Goal: Task Accomplishment & Management: Manage account settings

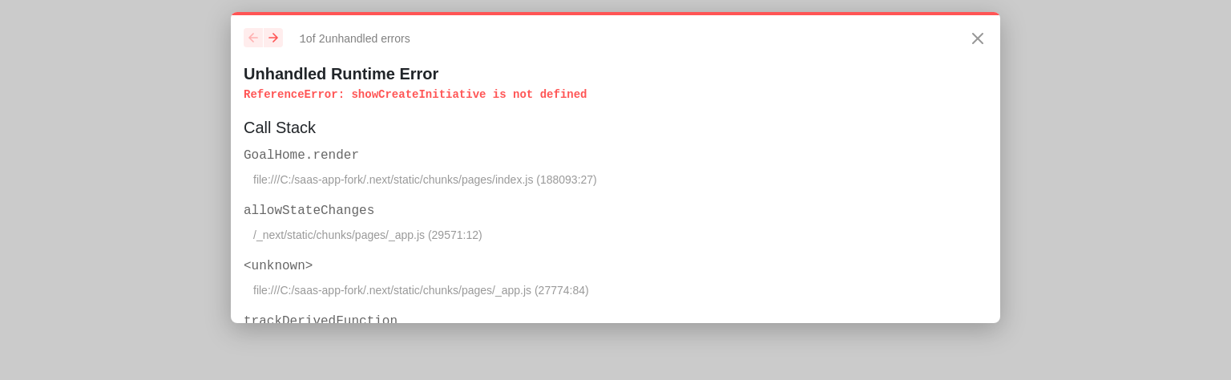
click at [420, 94] on p "ReferenceError : showCreateInitiative is not defined" at bounding box center [616, 95] width 744 height 16
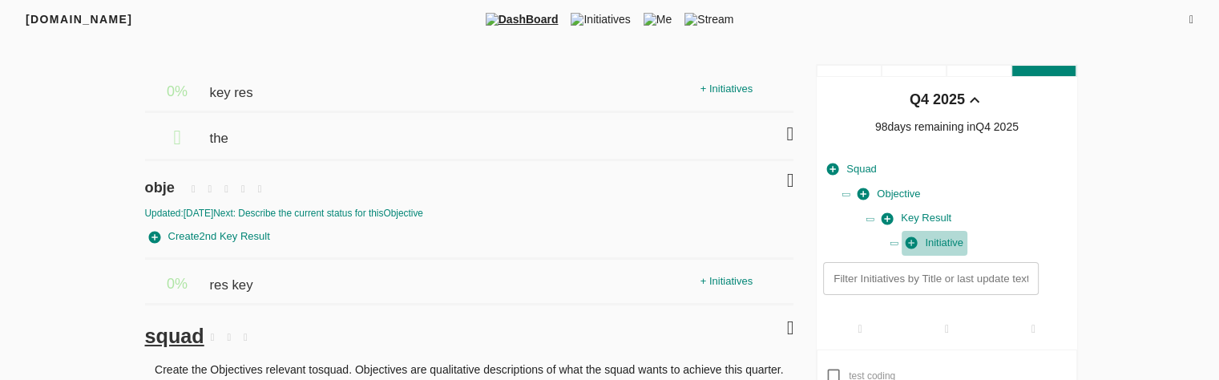
click at [943, 238] on span "Initiative" at bounding box center [935, 243] width 58 height 18
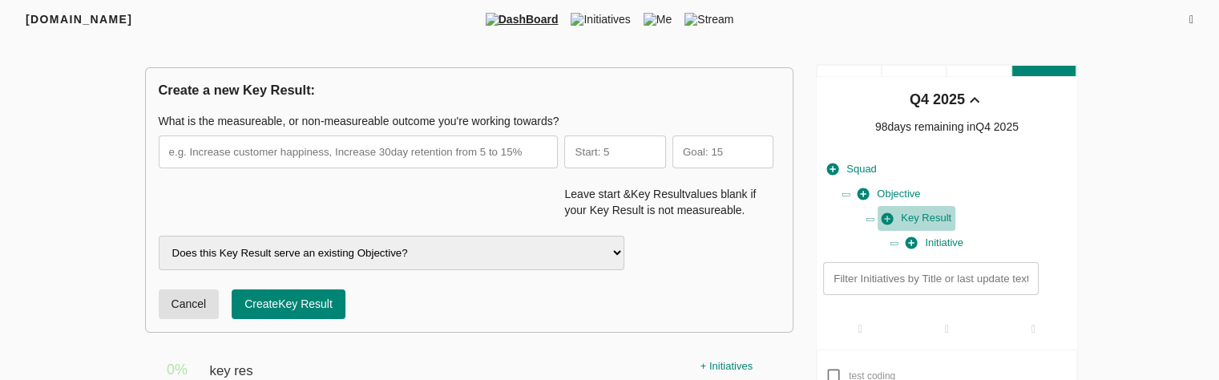
click at [935, 215] on span "Key Result" at bounding box center [917, 218] width 70 height 18
click at [941, 237] on span "Initiative" at bounding box center [935, 243] width 58 height 18
click at [214, 91] on h3 "Create a new Key Result:" at bounding box center [470, 90] width 622 height 18
drag, startPoint x: 214, startPoint y: 91, endPoint x: 266, endPoint y: 88, distance: 52.2
click at [266, 88] on h3 "Create a new Key Result:" at bounding box center [470, 90] width 622 height 18
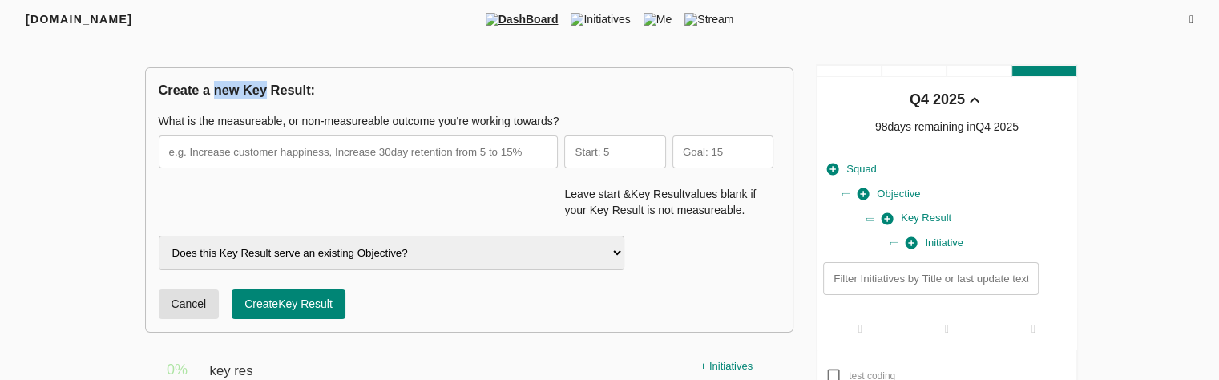
copy h3 "new Key"
click at [850, 169] on span "Squad" at bounding box center [852, 169] width 50 height 18
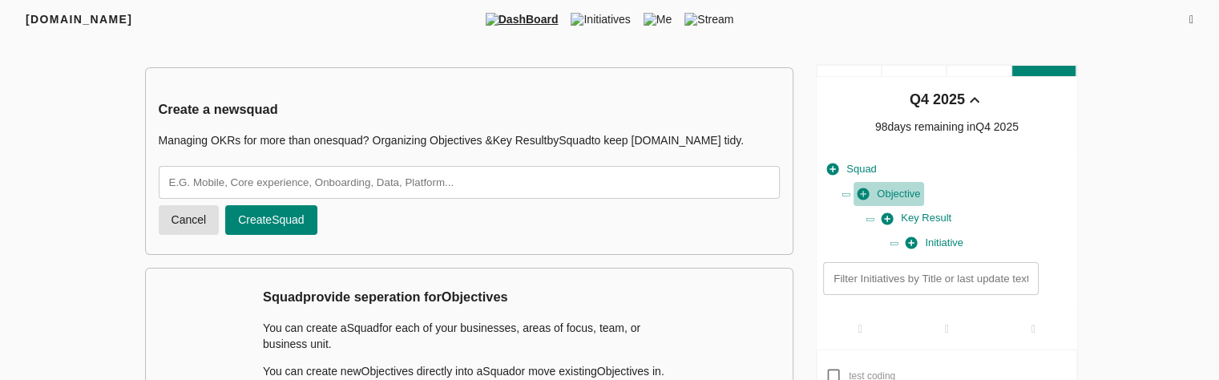
click at [892, 189] on span "Objective" at bounding box center [889, 194] width 63 height 18
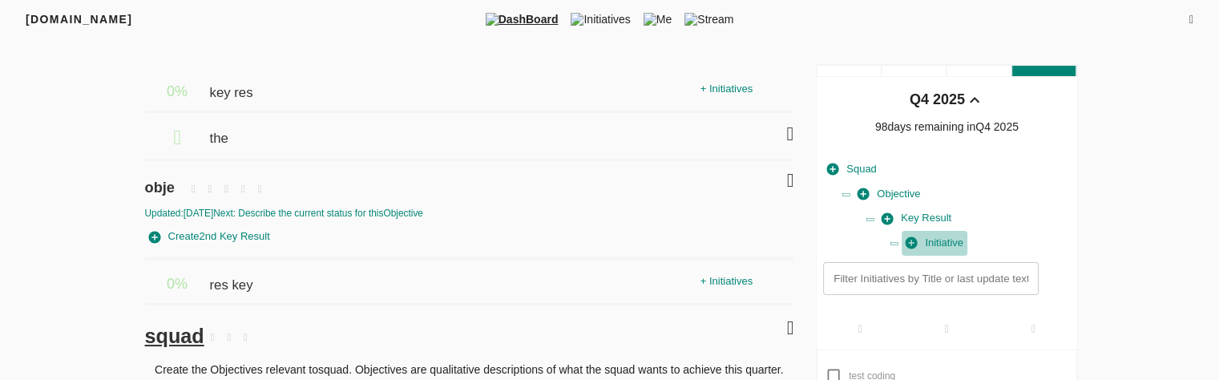
click at [952, 244] on span "Initiative" at bounding box center [935, 243] width 58 height 18
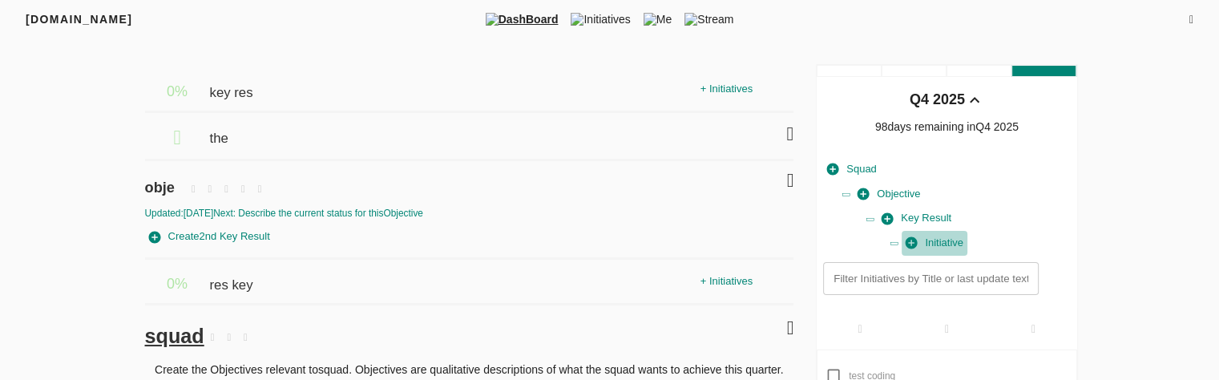
click at [952, 244] on span "Initiative" at bounding box center [935, 243] width 58 height 18
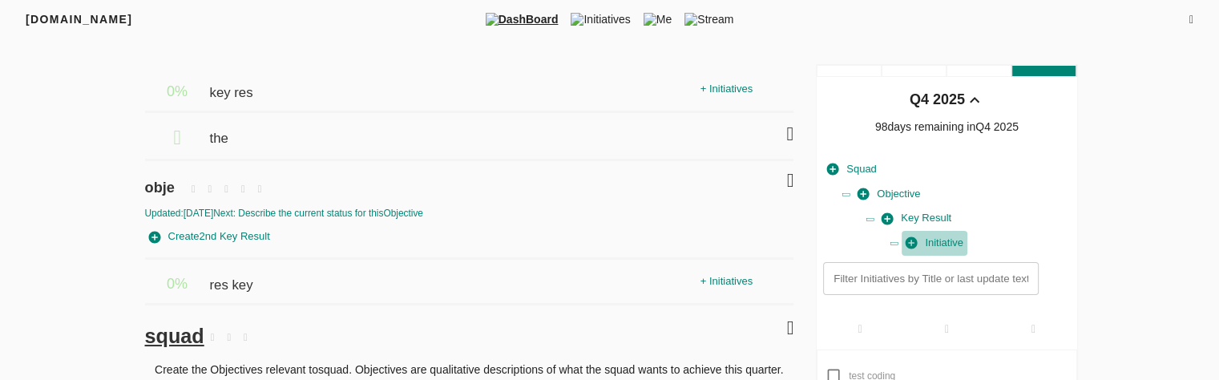
click at [952, 244] on span "Initiative" at bounding box center [935, 243] width 58 height 18
click at [947, 254] on button "Initiative" at bounding box center [935, 243] width 66 height 25
click at [937, 244] on span "Initiative" at bounding box center [935, 243] width 58 height 18
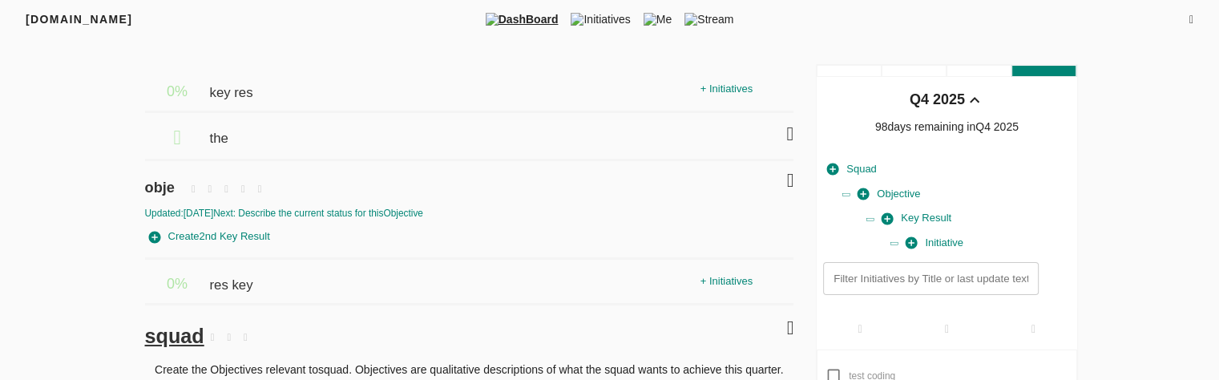
click at [937, 244] on span "Initiative" at bounding box center [935, 243] width 58 height 18
click at [926, 234] on span "Initiative" at bounding box center [935, 243] width 58 height 18
click at [942, 241] on span "Initiative" at bounding box center [935, 243] width 58 height 18
click at [929, 225] on span "Key Result" at bounding box center [917, 218] width 70 height 18
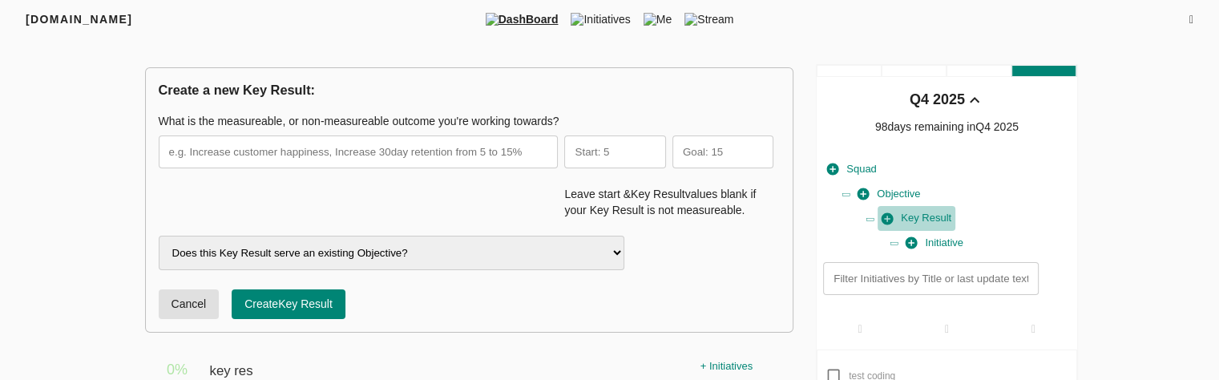
click at [915, 220] on span "Key Result" at bounding box center [917, 218] width 70 height 18
click at [917, 213] on span "Key Result" at bounding box center [917, 218] width 70 height 18
click at [587, 246] on select "Does this Key Result serve an existing Objective? obje revenue core" at bounding box center [392, 253] width 467 height 34
click at [897, 192] on span "Objective" at bounding box center [889, 194] width 63 height 18
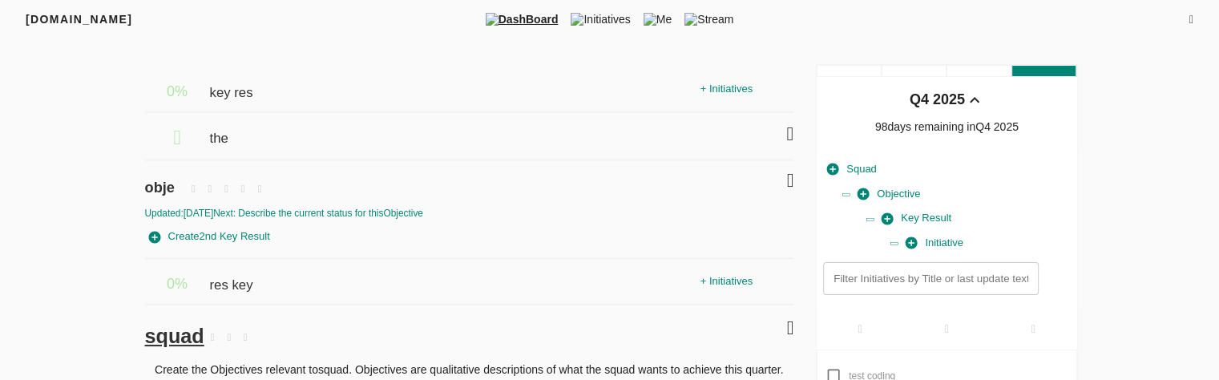
click at [719, 86] on div "+ Initiatives" at bounding box center [727, 89] width 60 height 25
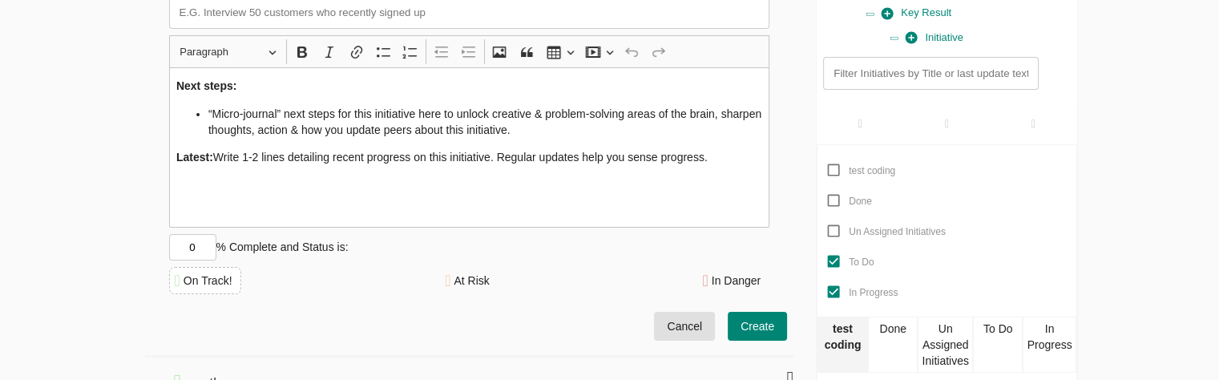
scroll to position [211, 0]
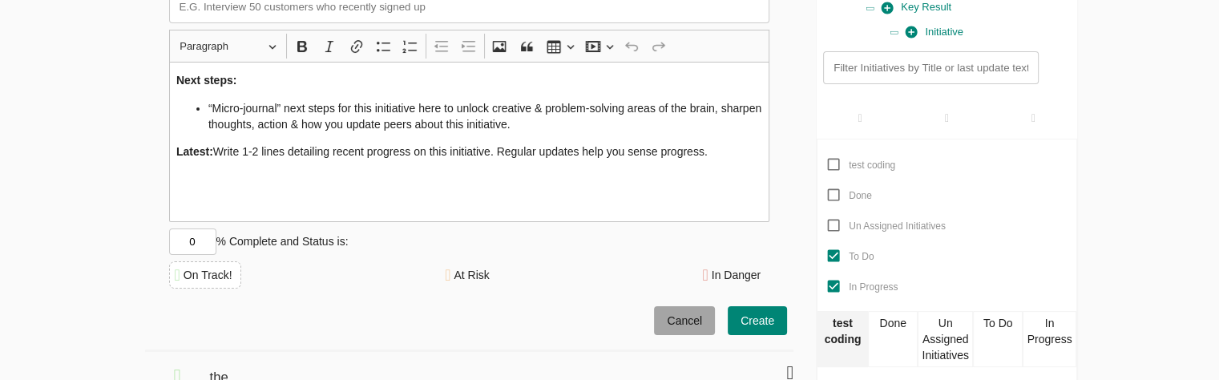
click at [679, 327] on span "Cancel" at bounding box center [684, 321] width 35 height 20
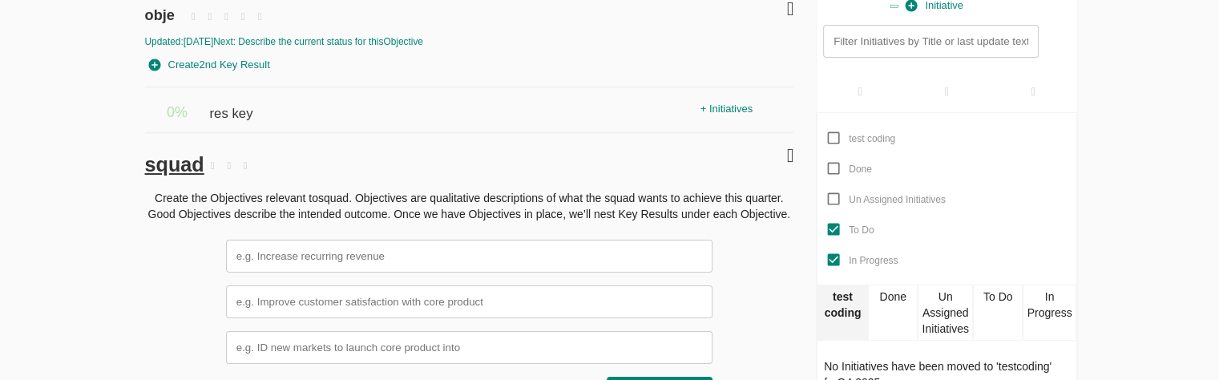
scroll to position [242, 0]
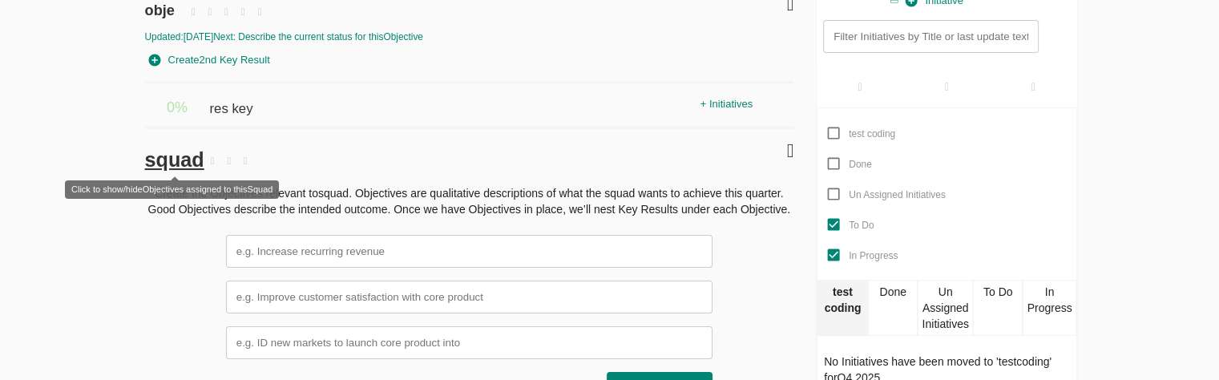
click at [173, 165] on span "squad" at bounding box center [174, 159] width 59 height 22
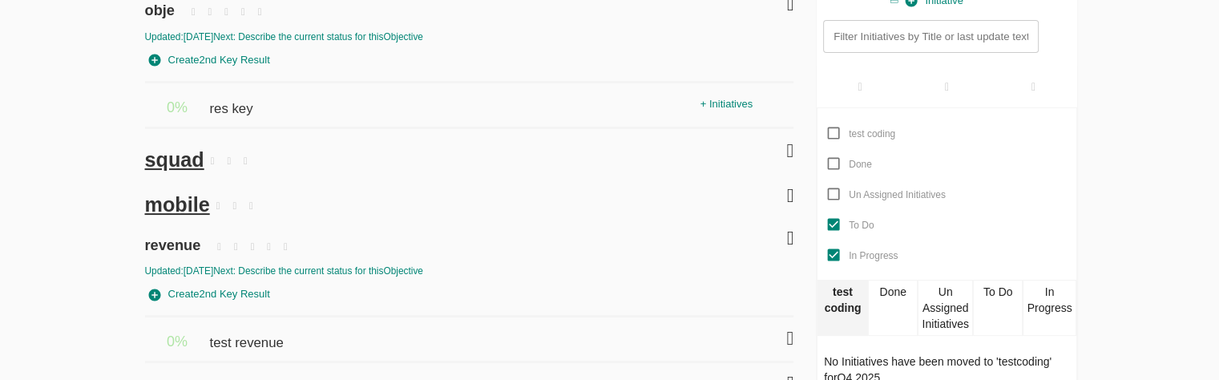
scroll to position [0, 0]
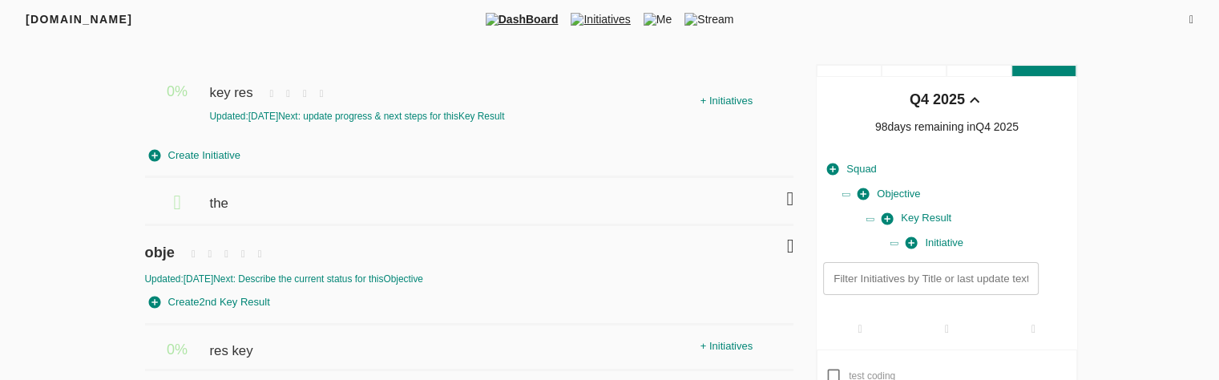
click at [612, 16] on span "Initiatives" at bounding box center [600, 19] width 72 height 16
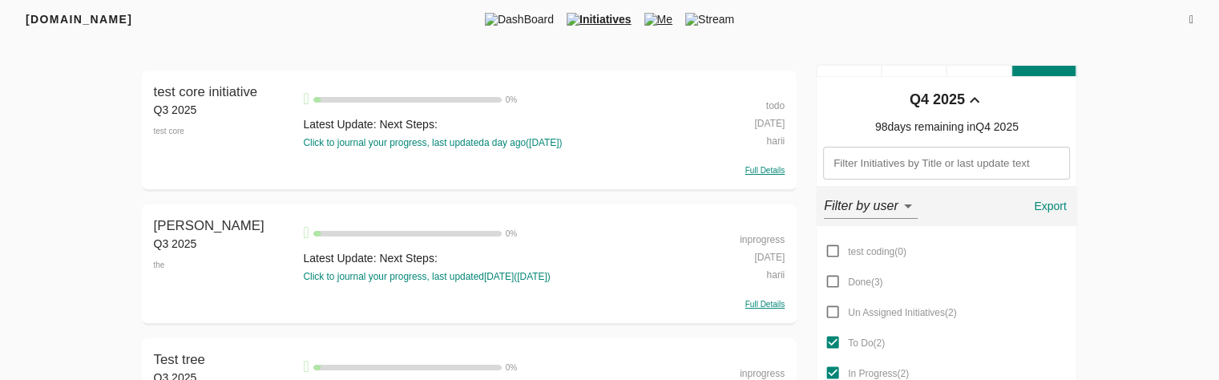
click at [664, 19] on span "Me" at bounding box center [658, 19] width 41 height 16
click at [1190, 14] on icon at bounding box center [1192, 19] width 4 height 11
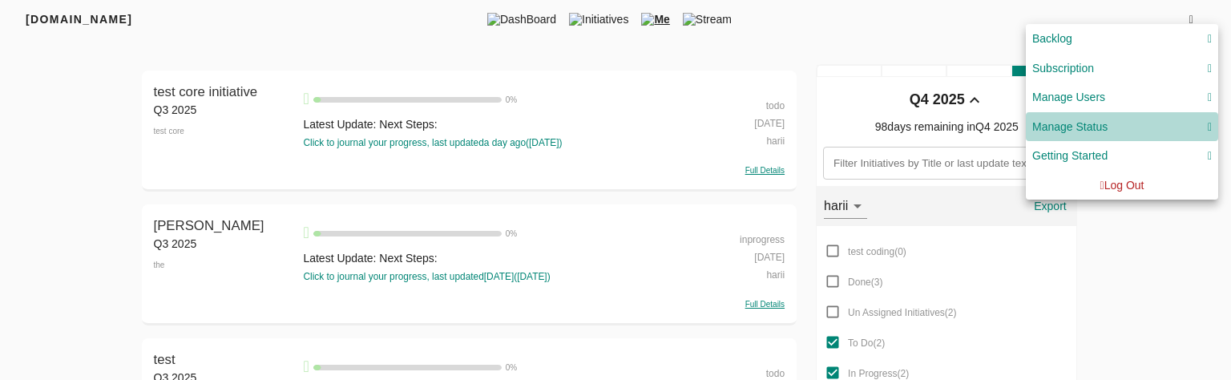
click at [1157, 132] on div "Manage Status" at bounding box center [1122, 127] width 180 height 20
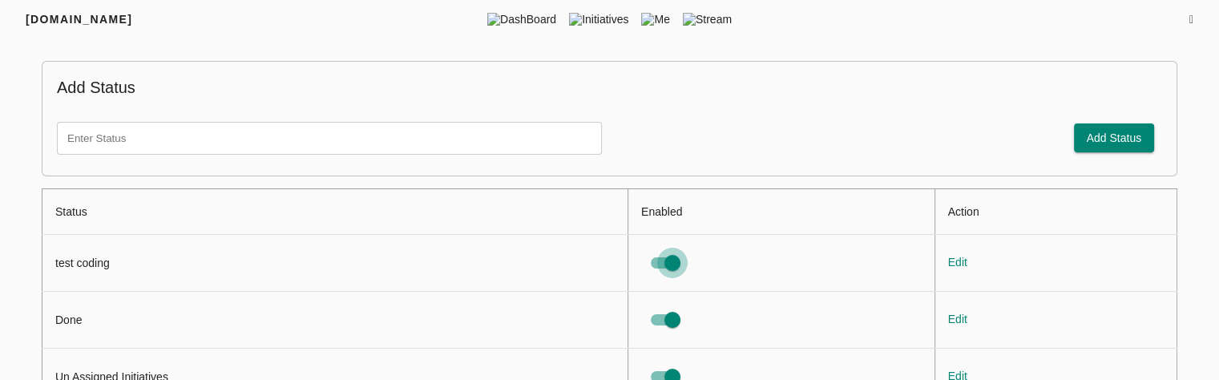
click at [661, 261] on input "status table" at bounding box center [672, 263] width 91 height 30
checkbox input "false"
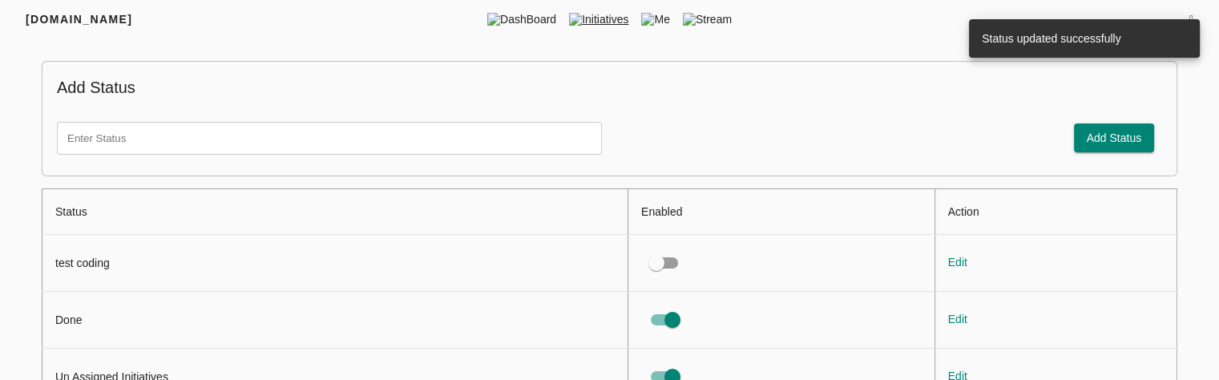
click at [581, 13] on img at bounding box center [575, 19] width 13 height 13
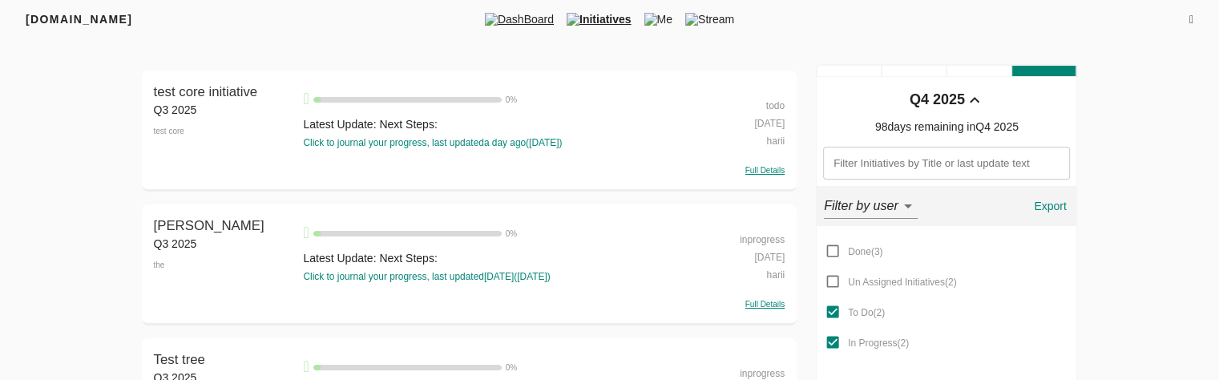
click at [498, 21] on span "DashBoard" at bounding box center [520, 19] width 82 height 16
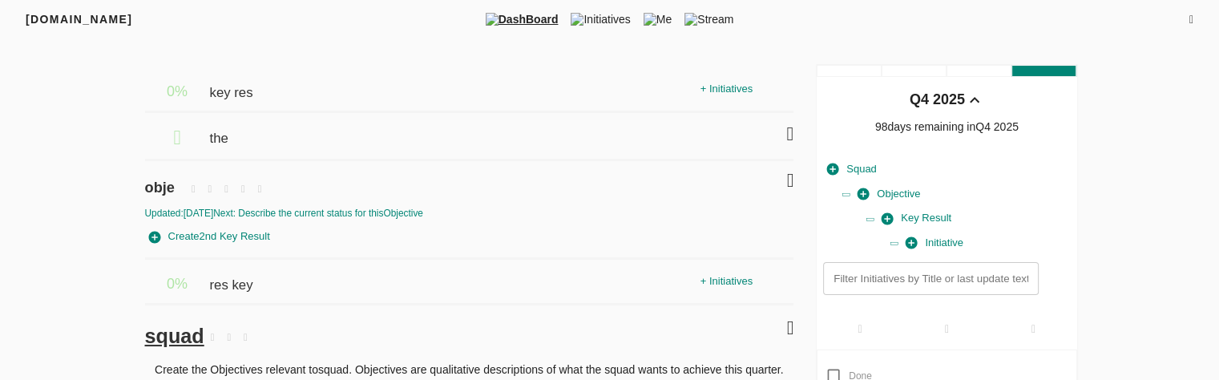
click at [306, 96] on div "key res" at bounding box center [452, 84] width 487 height 35
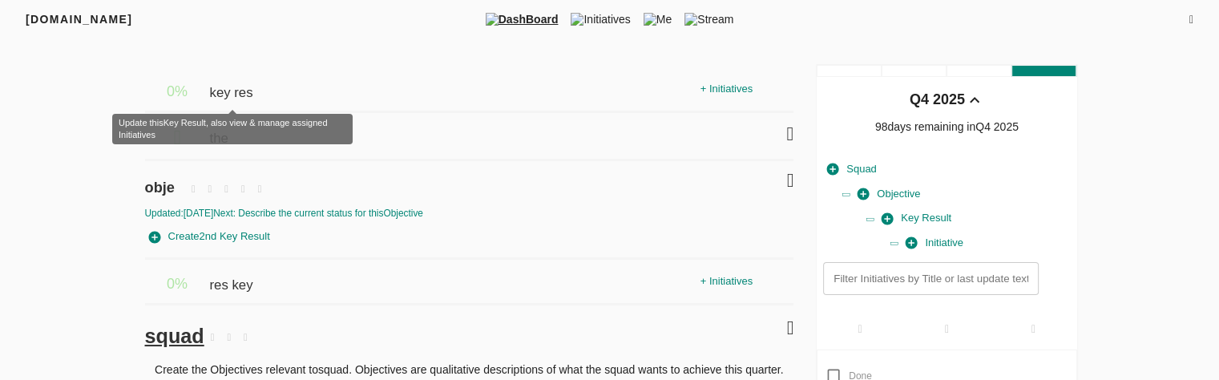
click at [232, 97] on span "key res" at bounding box center [232, 84] width 47 height 35
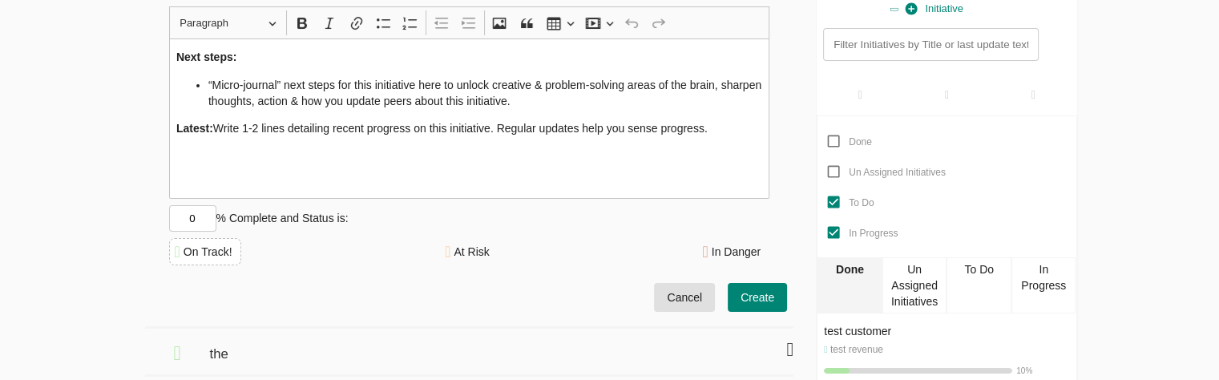
scroll to position [252, 0]
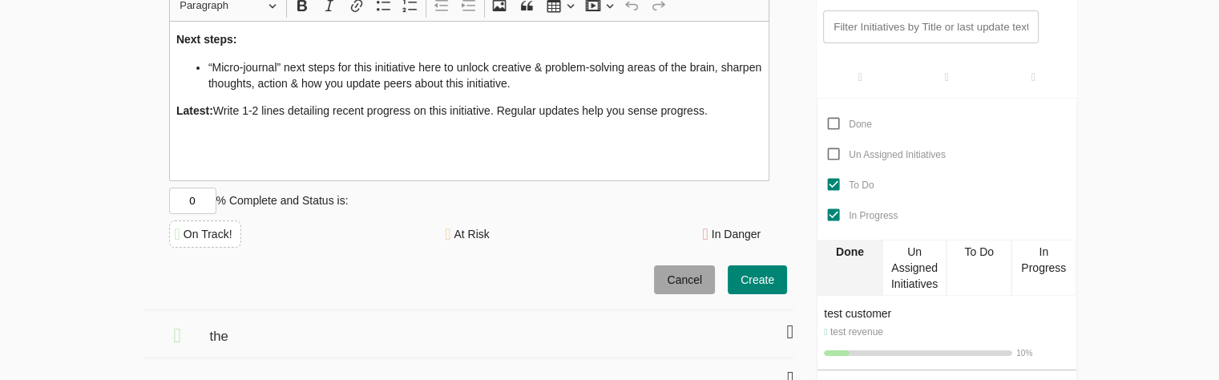
click at [690, 280] on span "Cancel" at bounding box center [684, 280] width 35 height 20
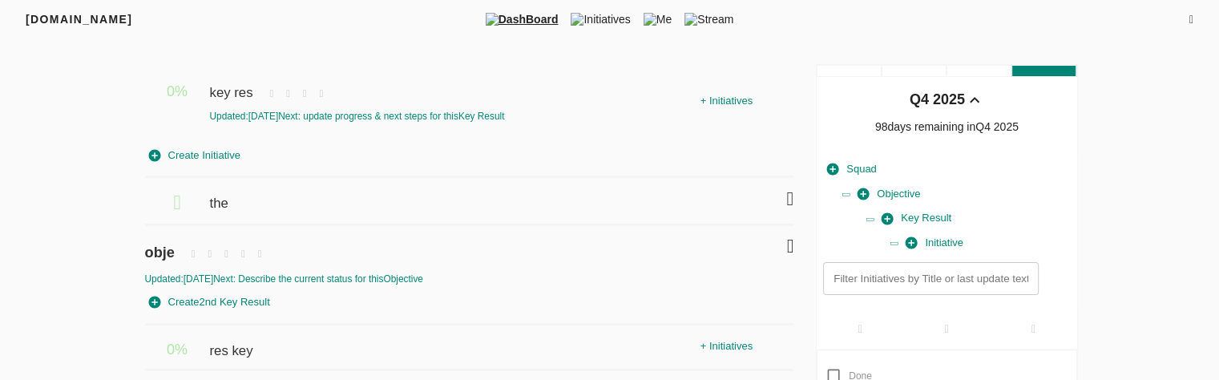
scroll to position [0, 0]
click at [330, 95] on icon at bounding box center [321, 94] width 17 height 23
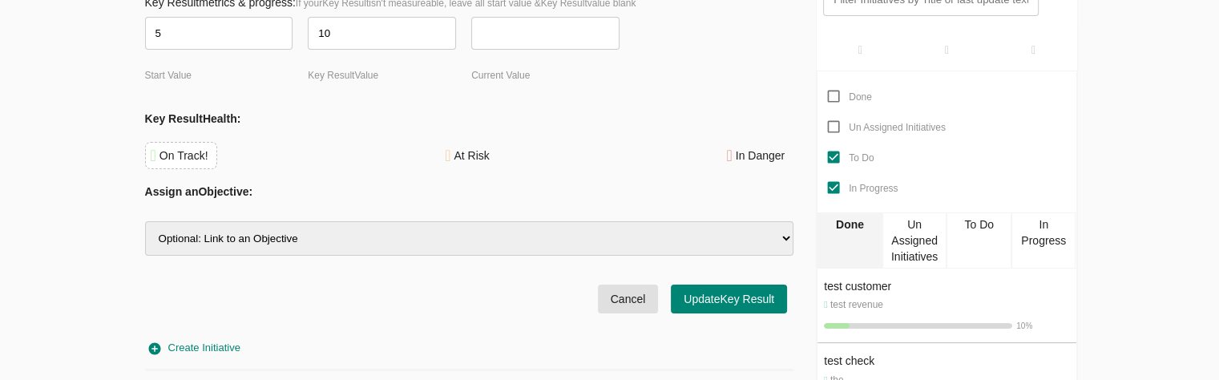
scroll to position [246, 0]
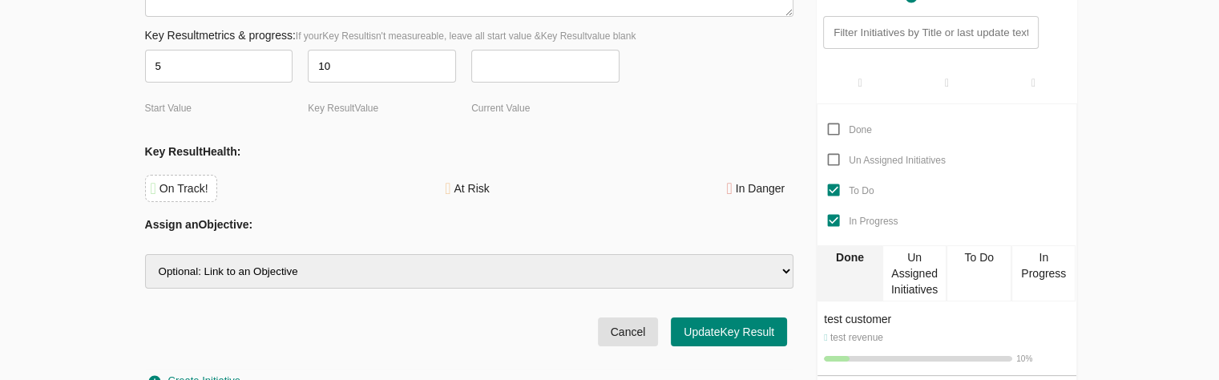
click at [301, 261] on select "Optional: Link to an Objective obje revenue core" at bounding box center [469, 271] width 649 height 34
click at [311, 269] on select "Optional: Link to an Objective obje revenue core" at bounding box center [469, 271] width 649 height 34
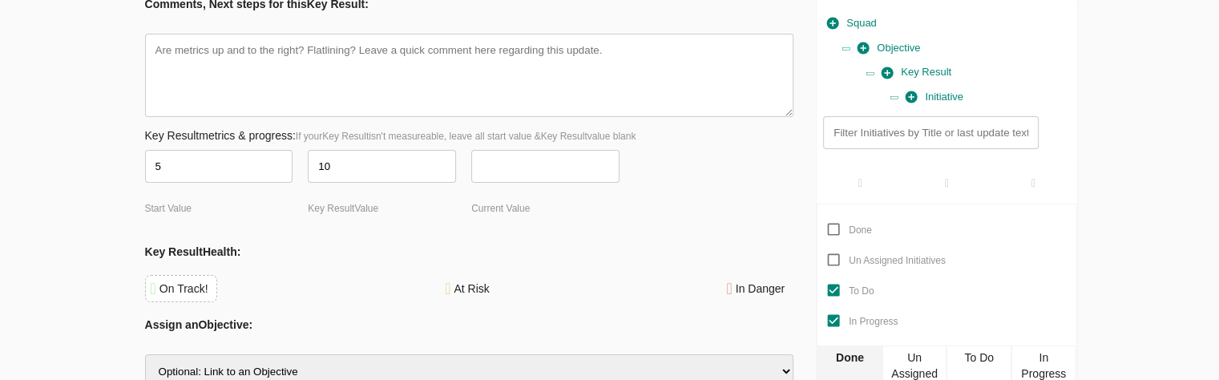
scroll to position [143, 0]
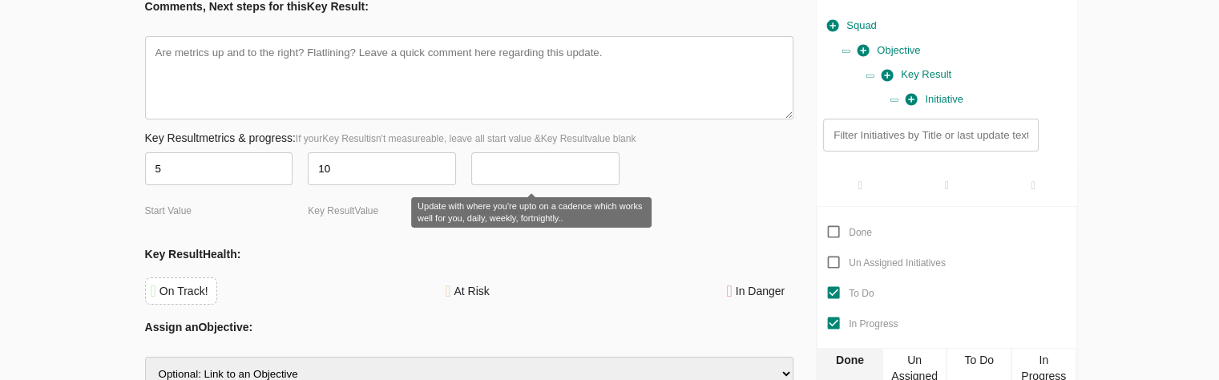
click at [475, 174] on input "number" at bounding box center [545, 168] width 148 height 33
type textarea "x"
type input "2"
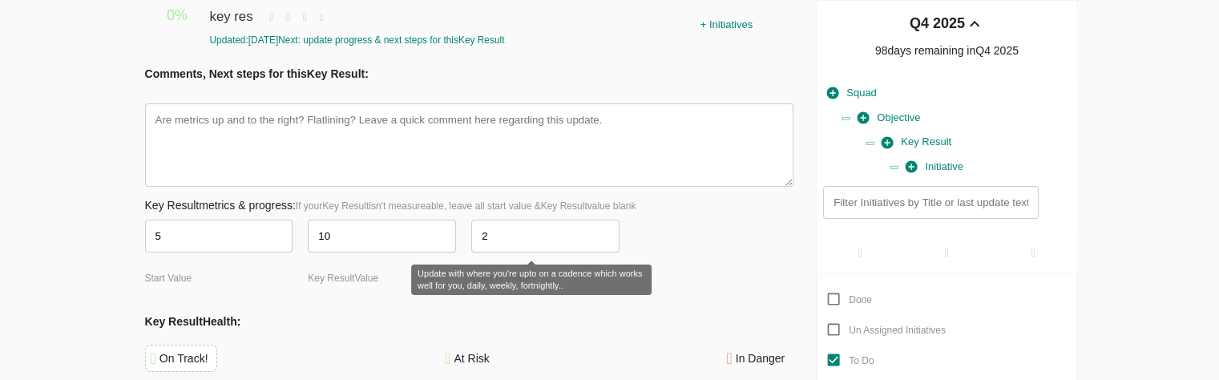
type textarea "x"
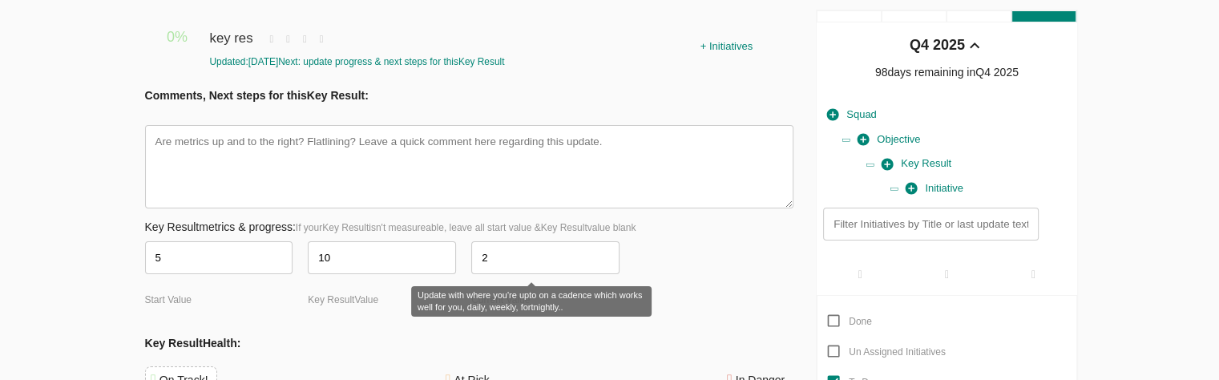
scroll to position [50, 0]
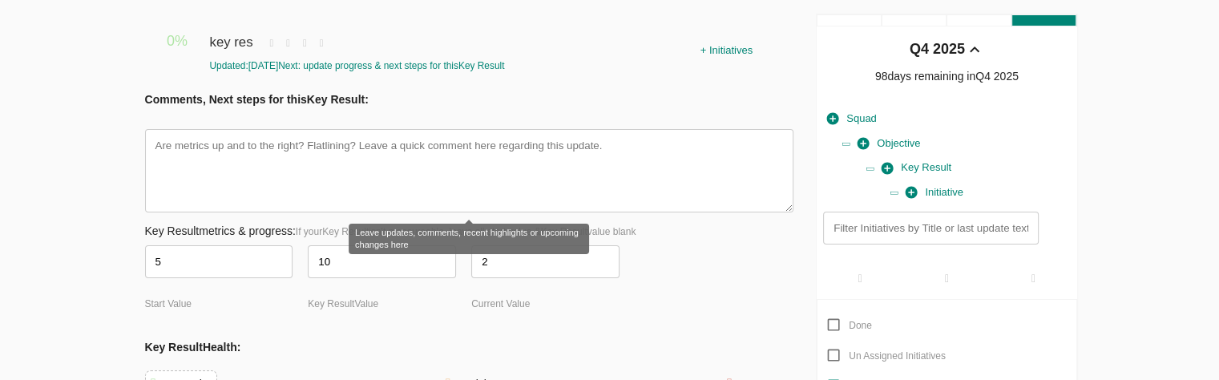
type input "2"
click at [454, 172] on textarea at bounding box center [469, 170] width 649 height 83
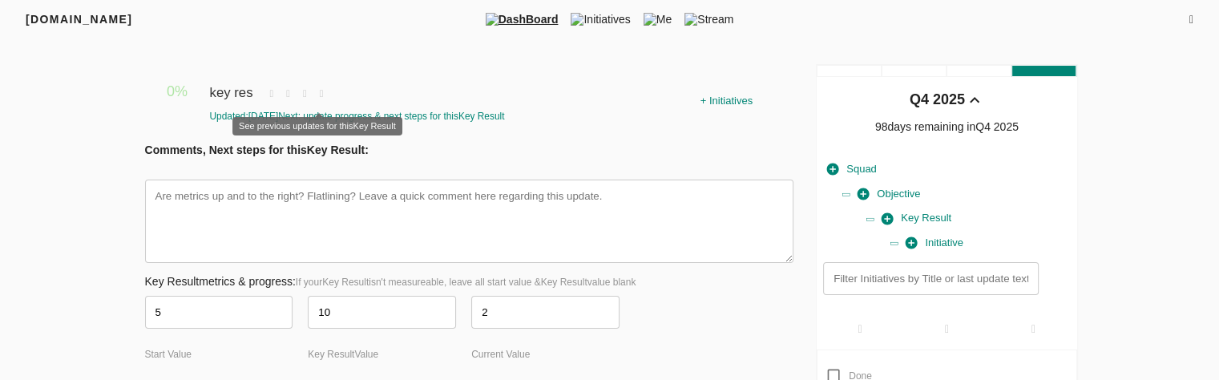
click at [313, 99] on icon at bounding box center [305, 94] width 17 height 23
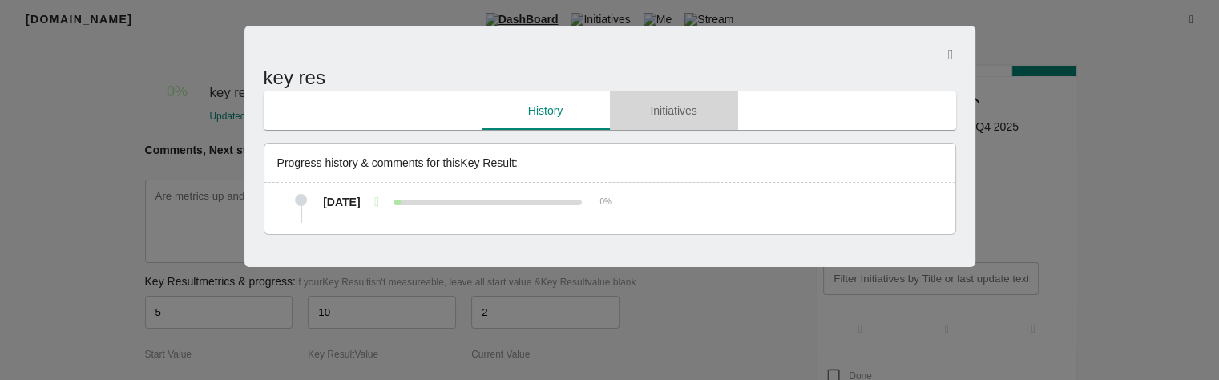
click at [703, 103] on span "Initiatives" at bounding box center [674, 111] width 109 height 20
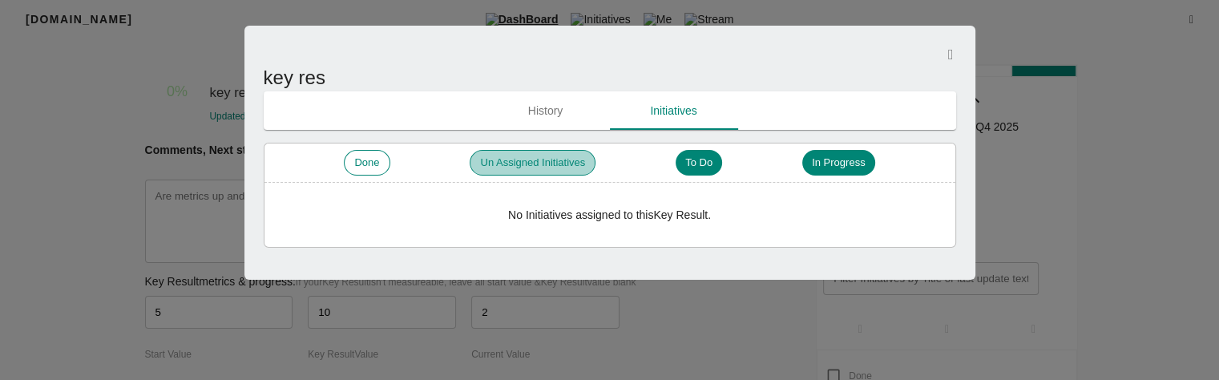
click at [516, 163] on span "Un Assigned Initiatives" at bounding box center [533, 163] width 124 height 15
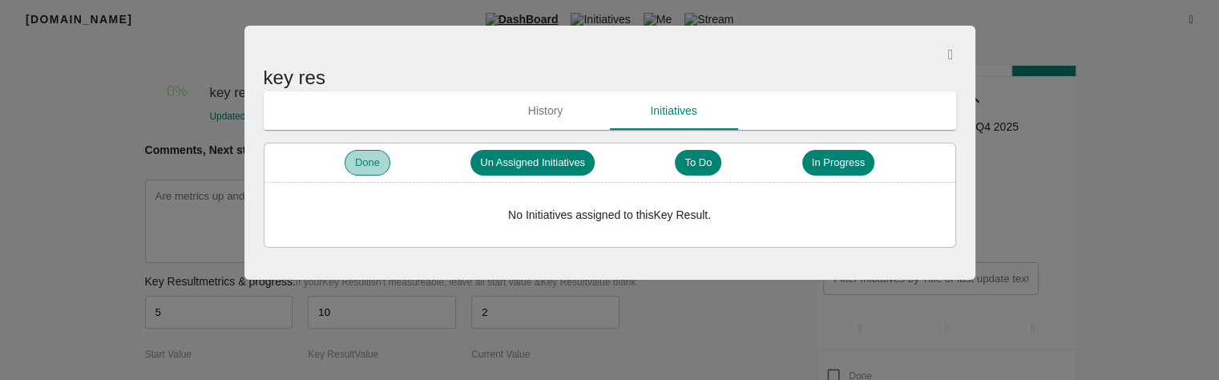
click at [361, 160] on span "Done" at bounding box center [367, 163] width 44 height 15
click at [715, 171] on div "To Do" at bounding box center [698, 163] width 46 height 26
click at [843, 163] on span "In Progress" at bounding box center [838, 163] width 72 height 15
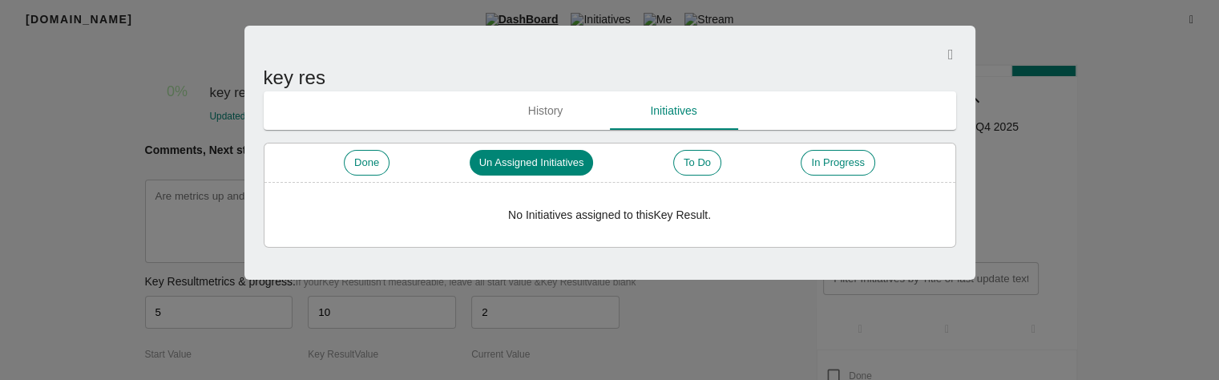
click at [948, 48] on icon "button" at bounding box center [951, 54] width 6 height 14
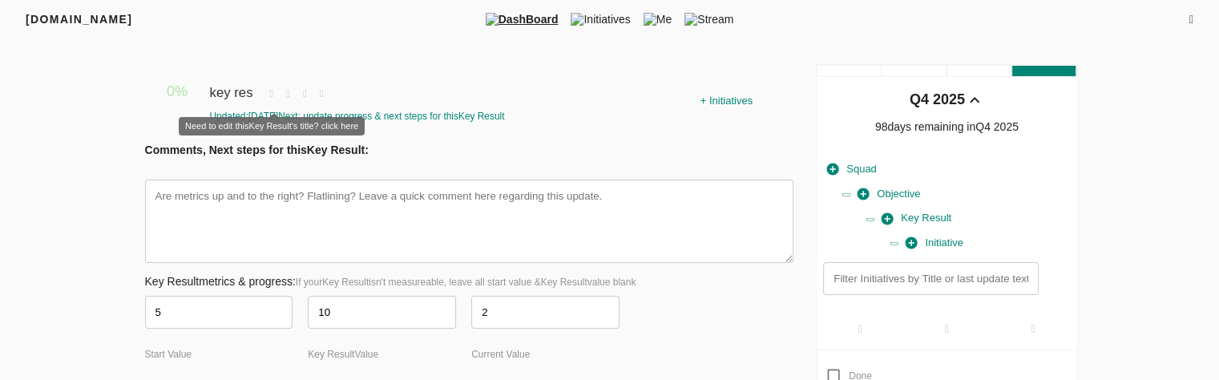
click at [276, 91] on icon at bounding box center [272, 94] width 17 height 23
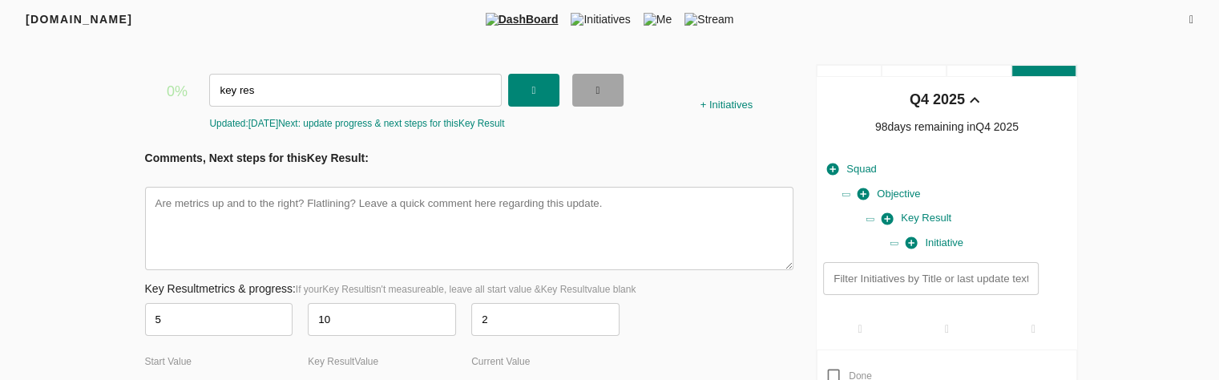
click at [578, 100] on button "button" at bounding box center [597, 90] width 51 height 33
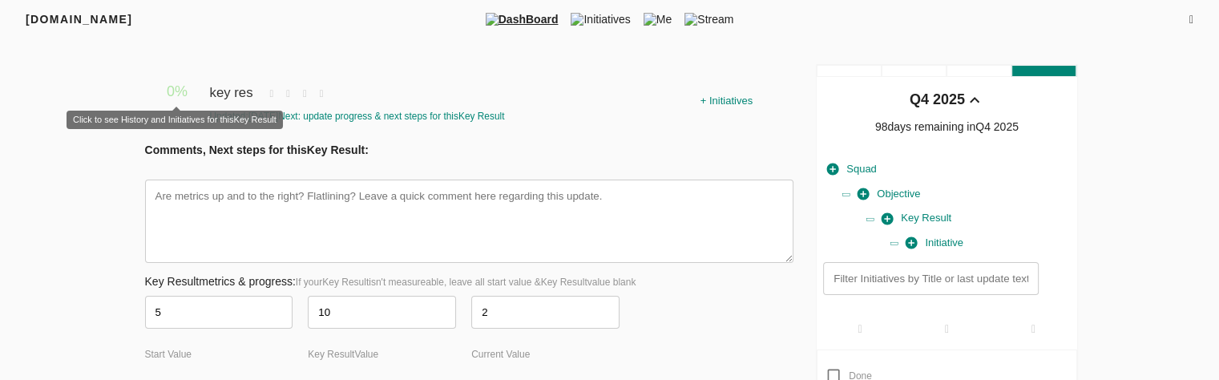
click at [176, 91] on span "0 %" at bounding box center [177, 91] width 21 height 16
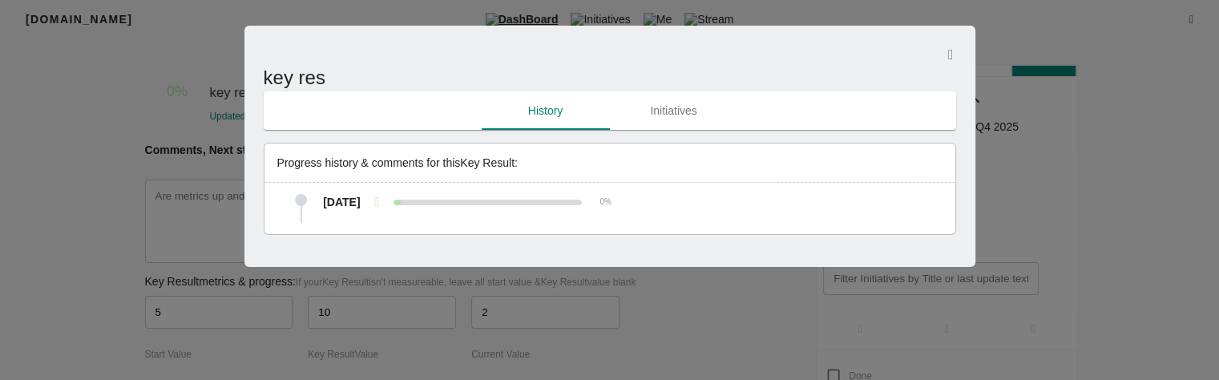
click at [468, 197] on div "2 Sep, 2025 0 %" at bounding box center [467, 202] width 317 height 16
click at [430, 202] on icon at bounding box center [487, 202] width 181 height 0
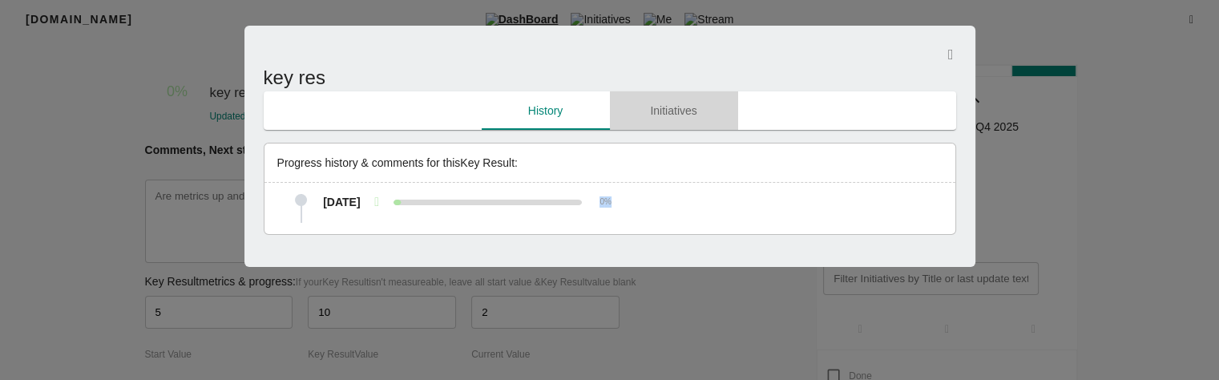
click at [685, 113] on span "Initiatives" at bounding box center [674, 111] width 109 height 20
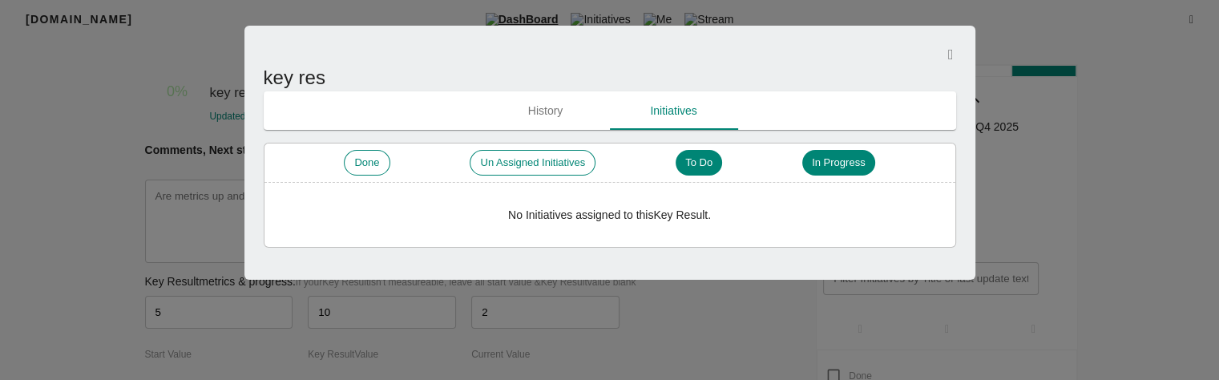
click at [656, 200] on div "Done Un Assigned Initiatives To Do In Progress No Initiatives assigned to this …" at bounding box center [610, 182] width 691 height 79
click at [946, 55] on button "button" at bounding box center [951, 54] width 10 height 19
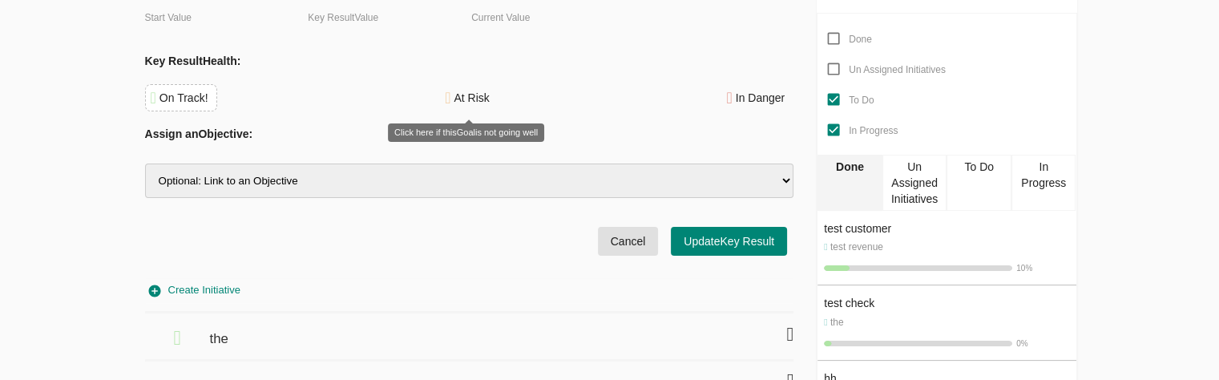
scroll to position [338, 0]
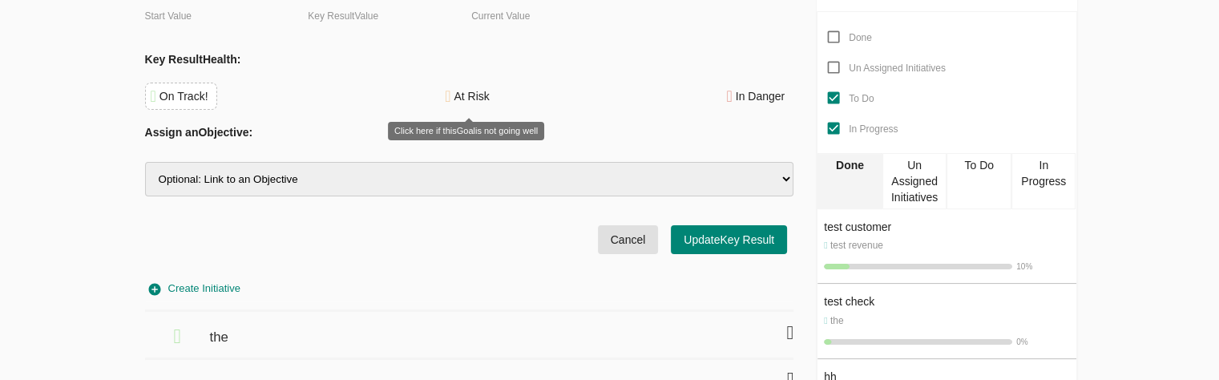
click at [468, 100] on div "At Risk" at bounding box center [471, 96] width 35 height 16
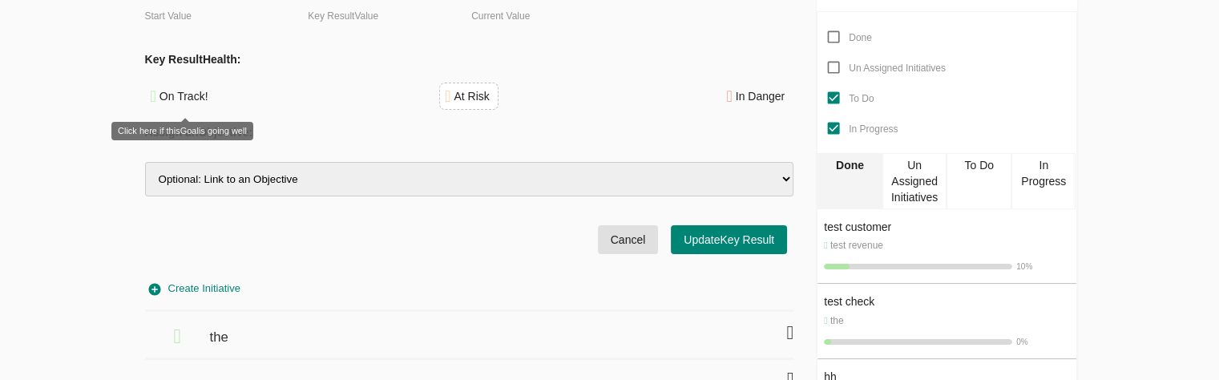
click at [186, 103] on div "On Track!" at bounding box center [184, 96] width 49 height 16
type textarea "x"
click at [227, 143] on div "Comments, Next steps for this Key Result : x Key Result metrics & progress: If …" at bounding box center [469, 32] width 649 height 457
click at [234, 131] on h4 "Assign an Objective :" at bounding box center [469, 132] width 649 height 16
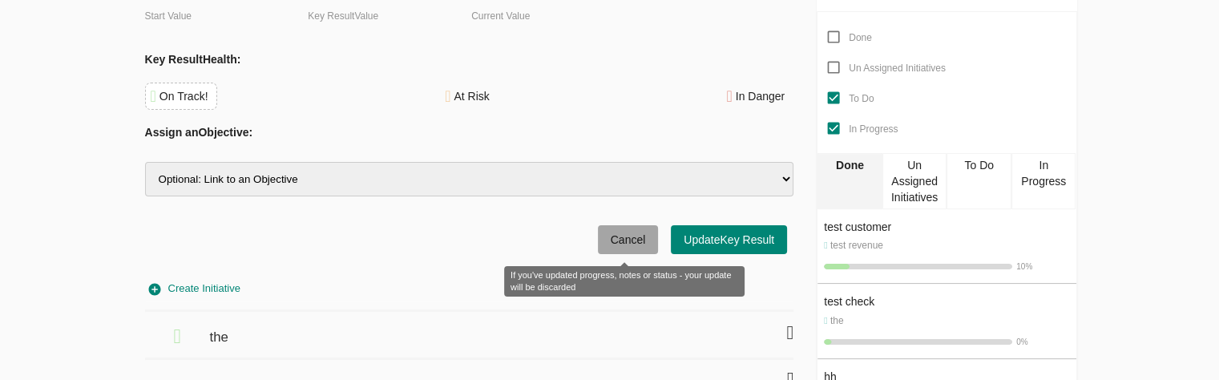
click at [626, 242] on span "Cancel" at bounding box center [628, 240] width 35 height 20
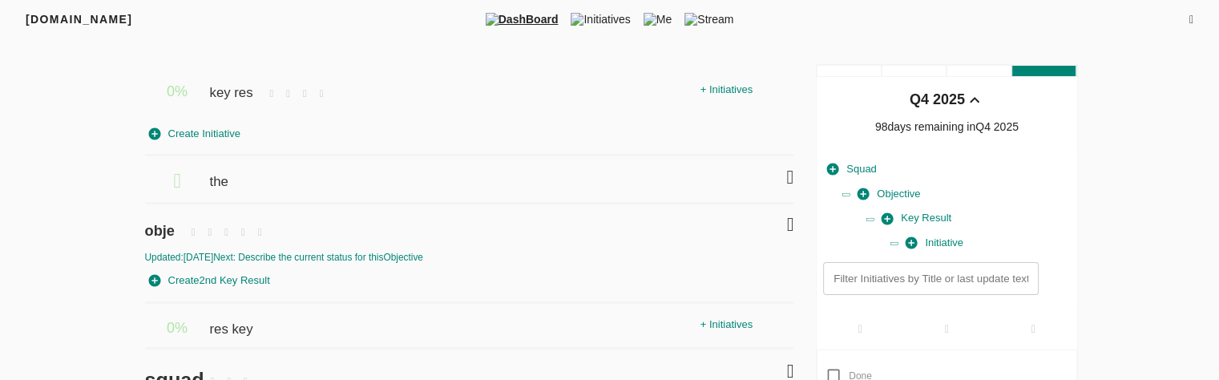
click at [738, 95] on div "+ Initiatives" at bounding box center [727, 90] width 60 height 25
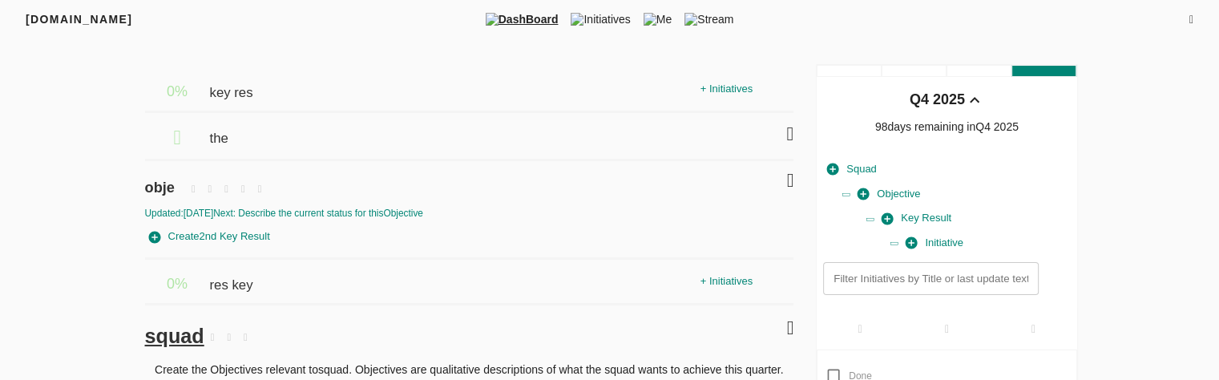
click at [745, 84] on div "+ Initiatives" at bounding box center [727, 89] width 60 height 25
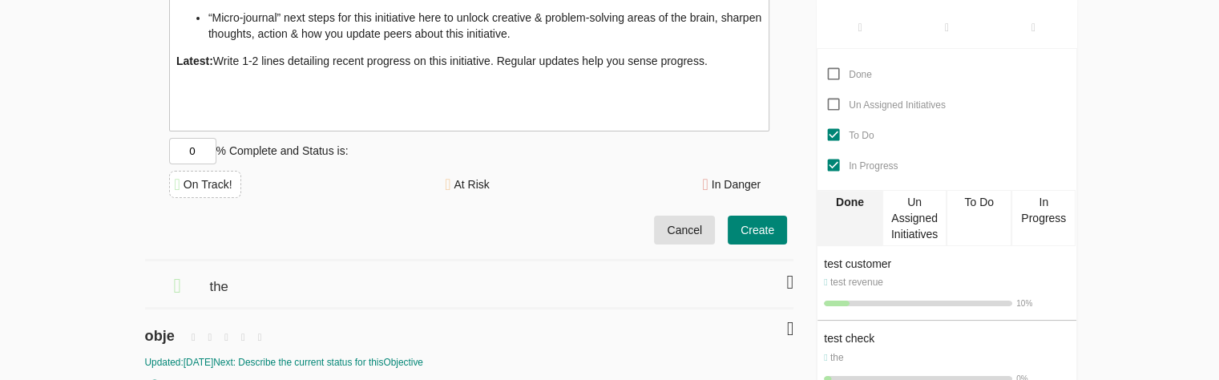
scroll to position [287, 0]
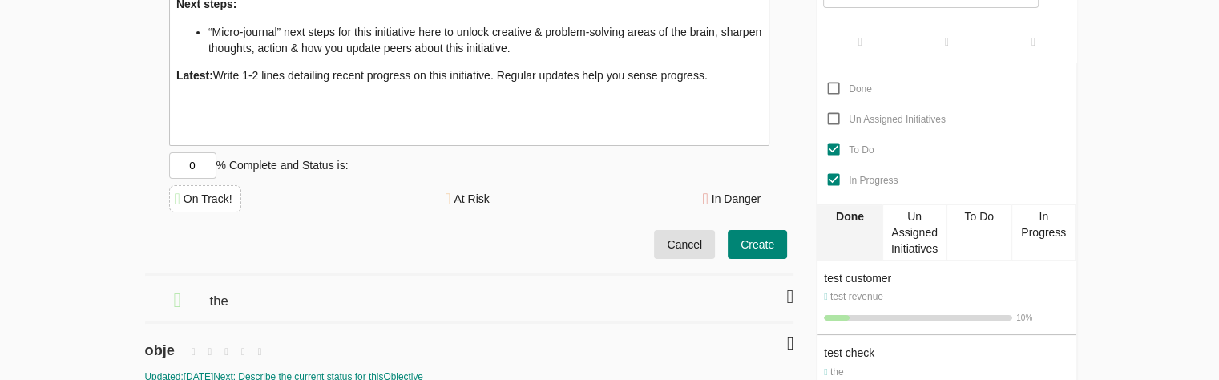
click at [211, 164] on input "0" at bounding box center [192, 165] width 47 height 26
click at [478, 297] on div "the" at bounding box center [452, 295] width 487 height 38
click at [779, 289] on div at bounding box center [745, 295] width 97 height 38
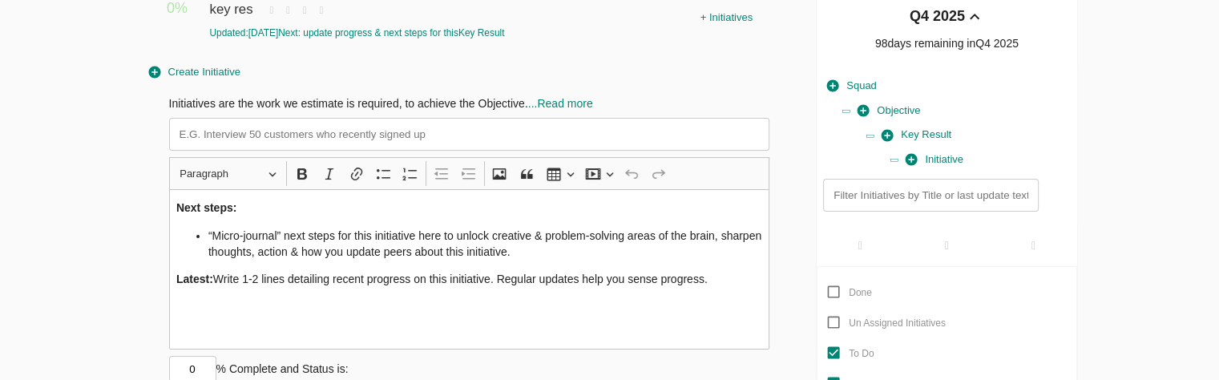
scroll to position [0, 0]
